Goal: Find specific page/section: Find specific page/section

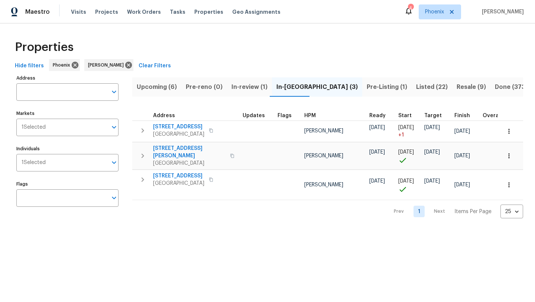
click at [367, 88] on span "Pre-Listing (1)" at bounding box center [387, 87] width 41 height 10
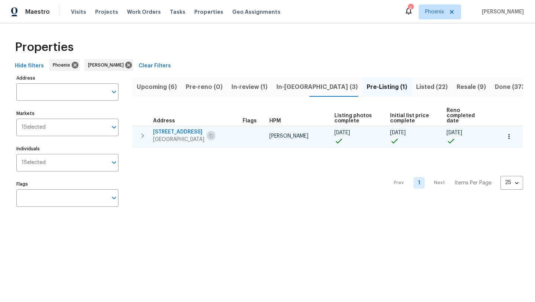
click at [209, 133] on icon "button" at bounding box center [211, 135] width 4 height 4
click at [181, 128] on span "[STREET_ADDRESS]" at bounding box center [178, 131] width 51 height 7
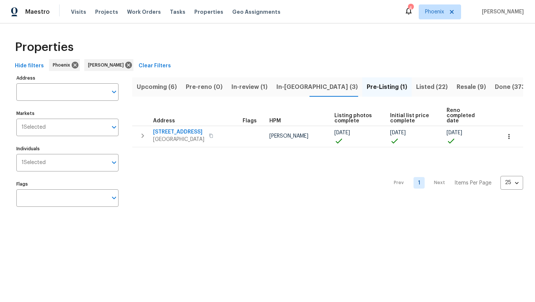
click at [457, 86] on span "Resale (9)" at bounding box center [471, 87] width 29 height 10
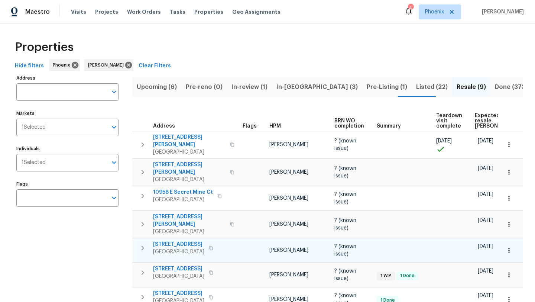
scroll to position [25, 0]
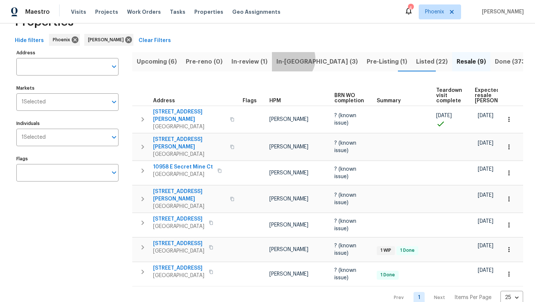
click at [288, 59] on span "In-[GEOGRAPHIC_DATA] (3)" at bounding box center [317, 62] width 81 height 10
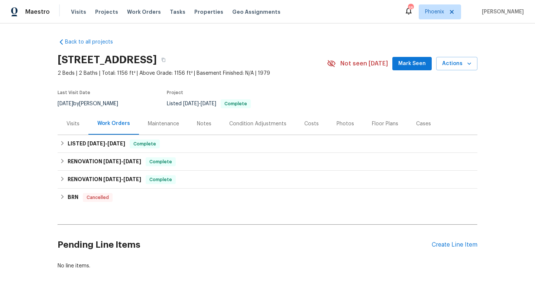
click at [204, 125] on div "Notes" at bounding box center [204, 123] width 14 height 7
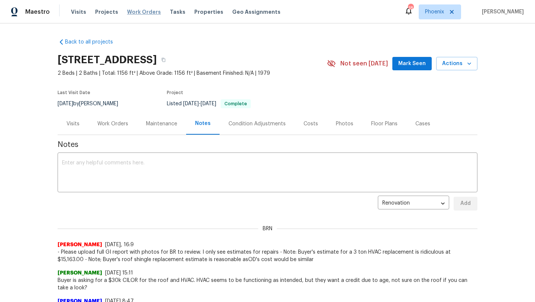
click at [152, 12] on span "Work Orders" at bounding box center [144, 11] width 34 height 7
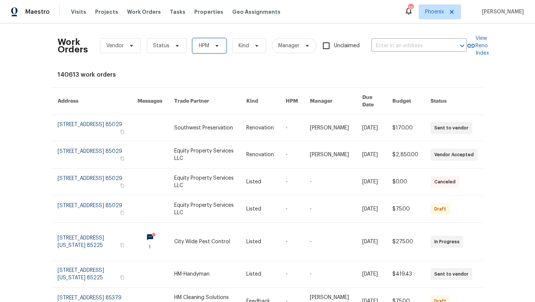
click at [217, 46] on icon at bounding box center [217, 46] width 3 height 2
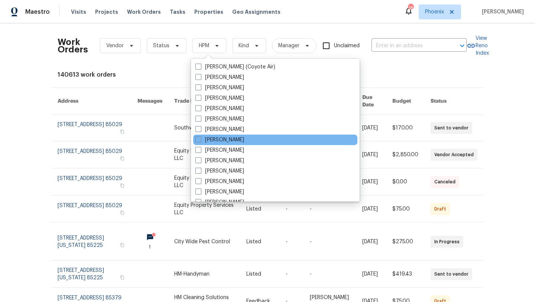
scroll to position [446, 0]
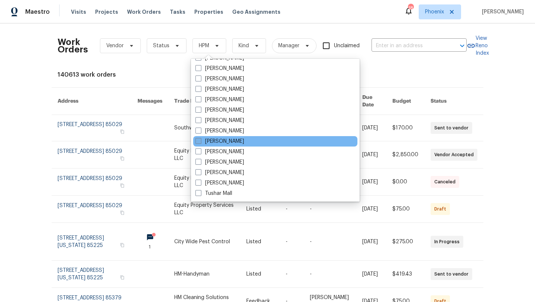
click at [200, 141] on span at bounding box center [199, 141] width 6 height 6
click at [200, 141] on input "[PERSON_NAME]" at bounding box center [198, 140] width 5 height 5
checkbox input "true"
